Goal: Task Accomplishment & Management: Manage account settings

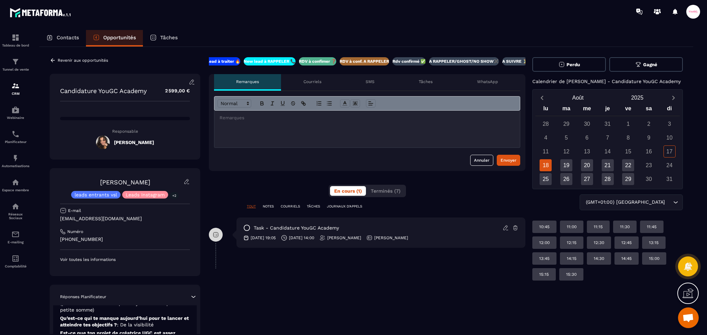
click at [55, 60] on icon at bounding box center [53, 60] width 6 height 6
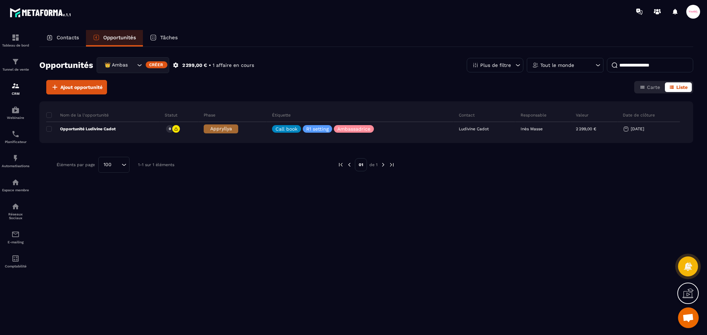
click at [135, 65] on div "👑 Ambassadrices" at bounding box center [133, 65] width 72 height 16
click at [18, 91] on div "CRM" at bounding box center [16, 89] width 28 height 14
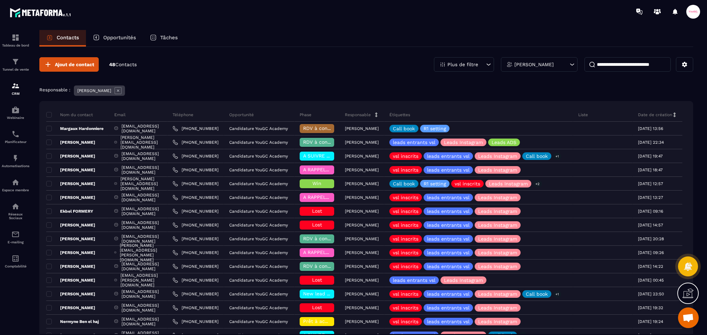
click at [121, 91] on icon at bounding box center [118, 90] width 7 height 7
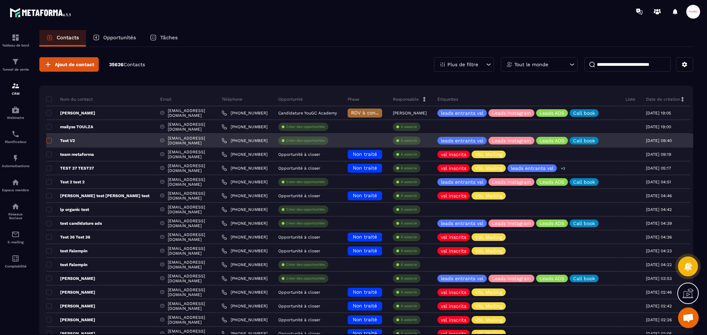
click at [50, 140] on span at bounding box center [49, 141] width 6 height 6
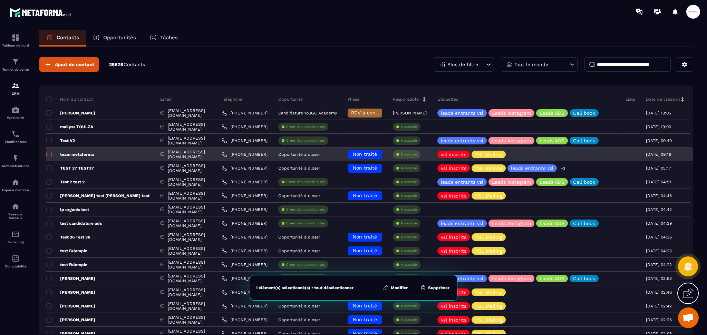
click at [49, 156] on span at bounding box center [49, 155] width 6 height 6
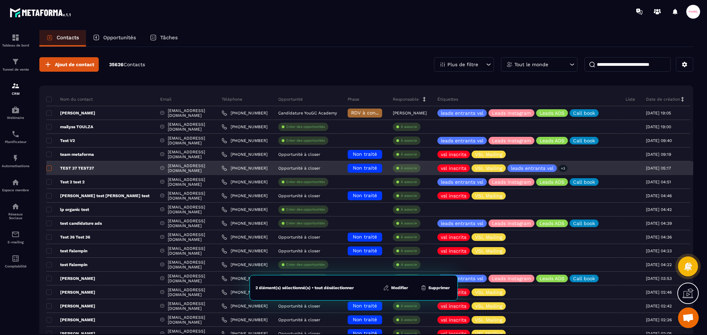
click at [50, 166] on span at bounding box center [49, 169] width 6 height 6
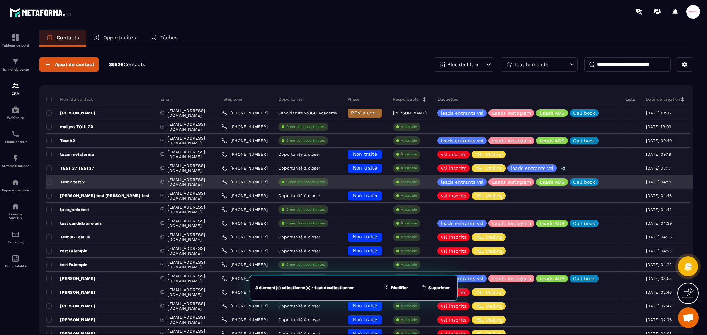
click at [51, 179] on span at bounding box center [49, 182] width 6 height 6
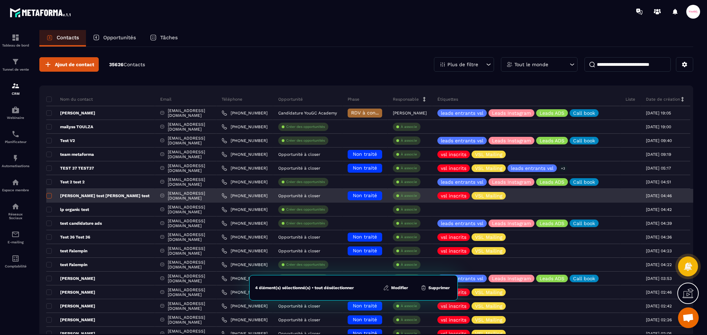
click at [49, 196] on span at bounding box center [49, 196] width 6 height 6
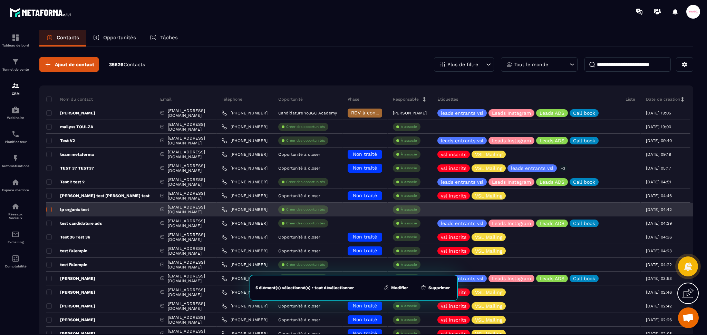
click at [49, 207] on span at bounding box center [49, 210] width 6 height 6
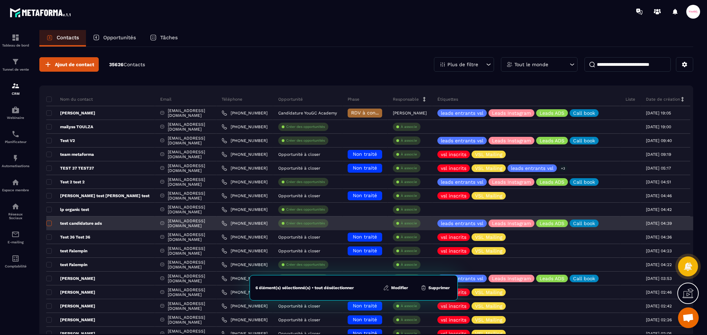
click at [47, 221] on span at bounding box center [49, 224] width 6 height 6
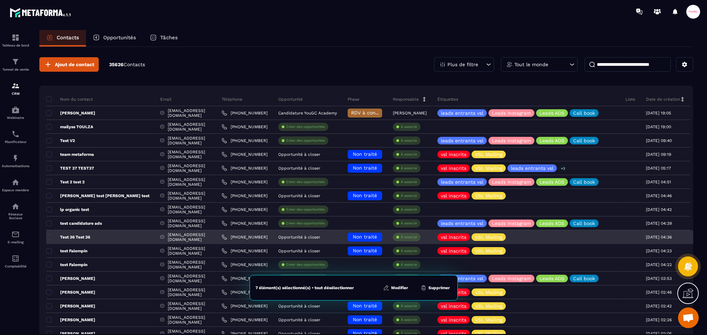
click at [47, 233] on div "Test 36 Test 36" at bounding box center [100, 238] width 109 height 14
